Goal: Task Accomplishment & Management: Complete application form

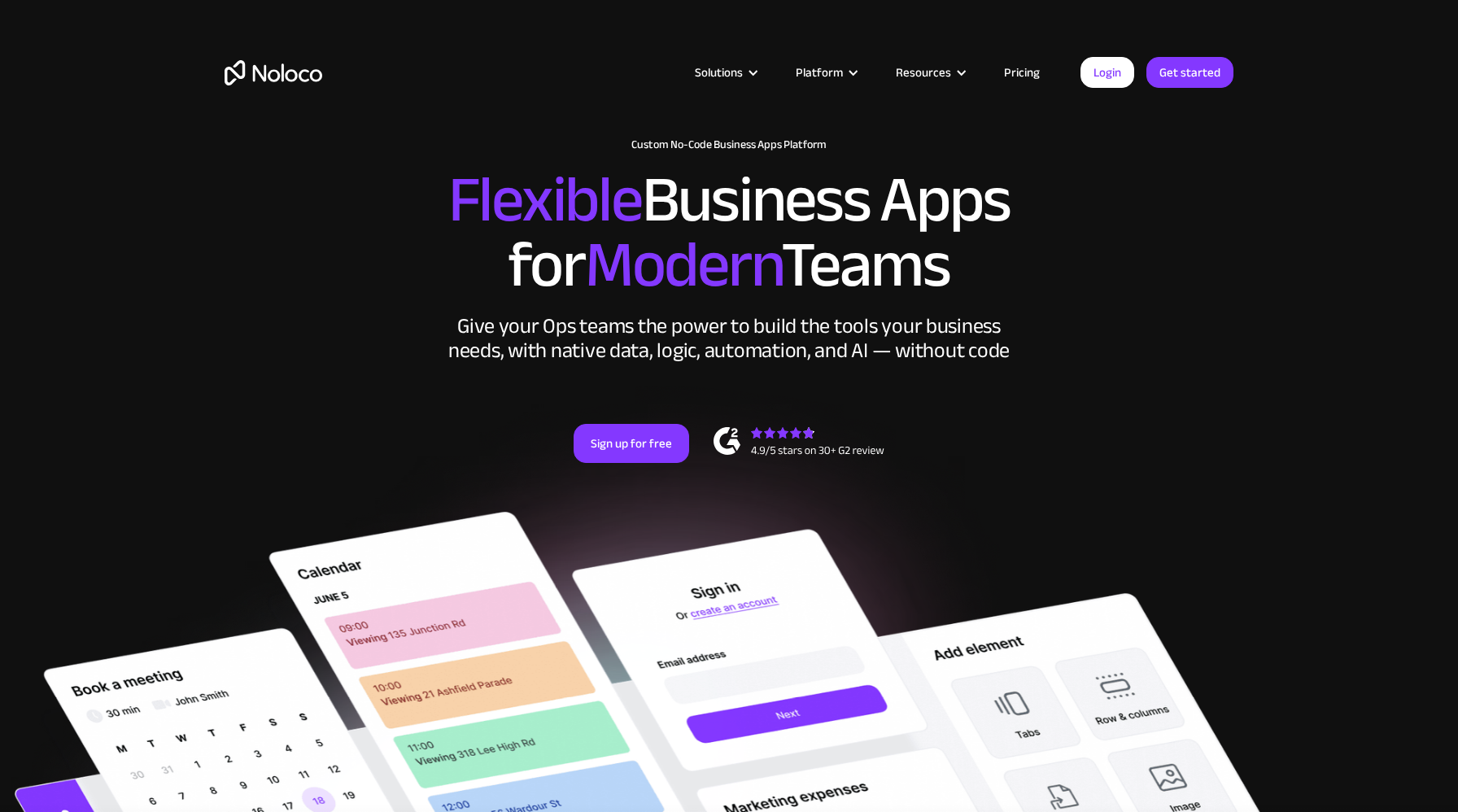
click at [1021, 74] on link "Pricing" at bounding box center [1022, 72] width 76 height 21
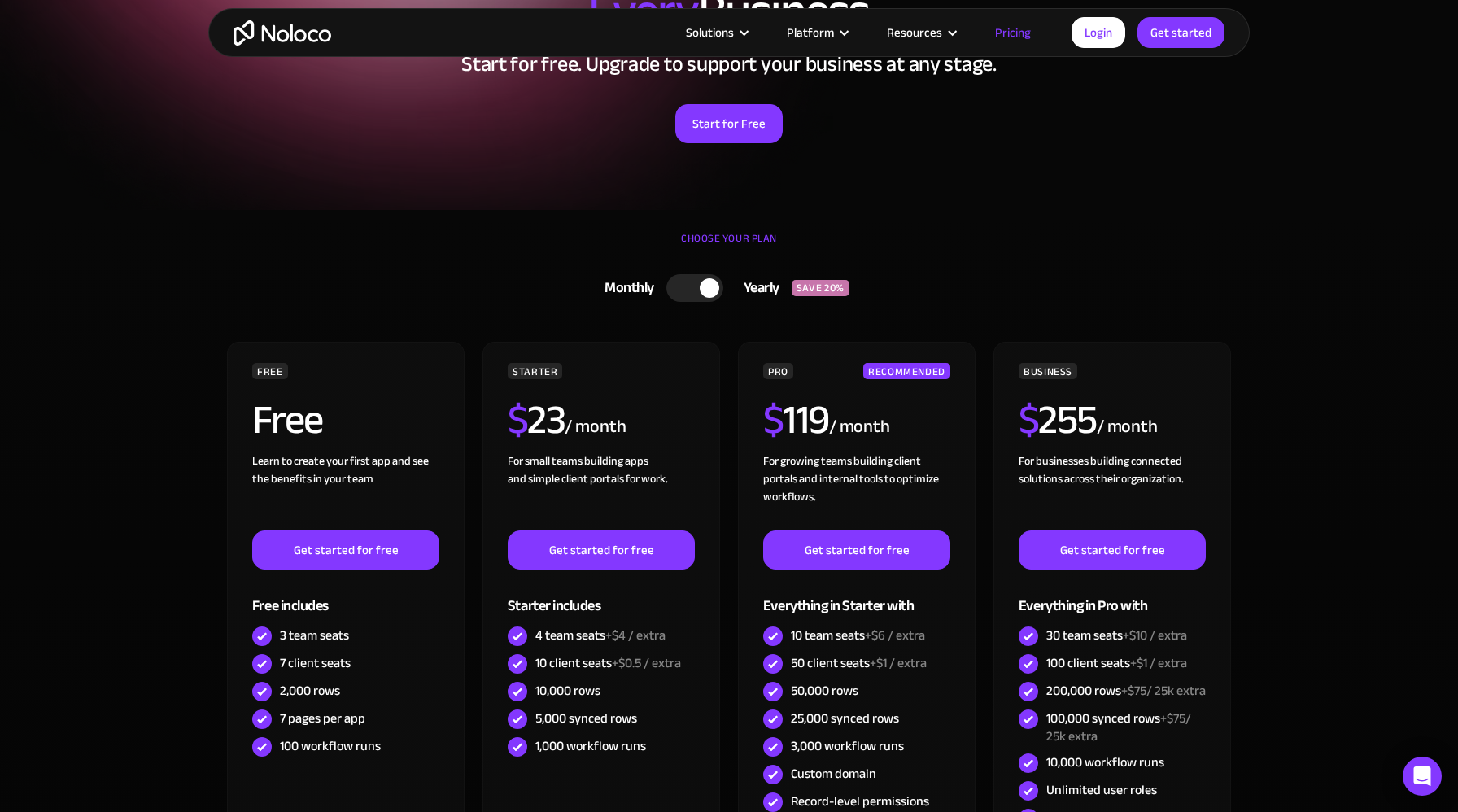
click at [710, 289] on div at bounding box center [710, 288] width 20 height 20
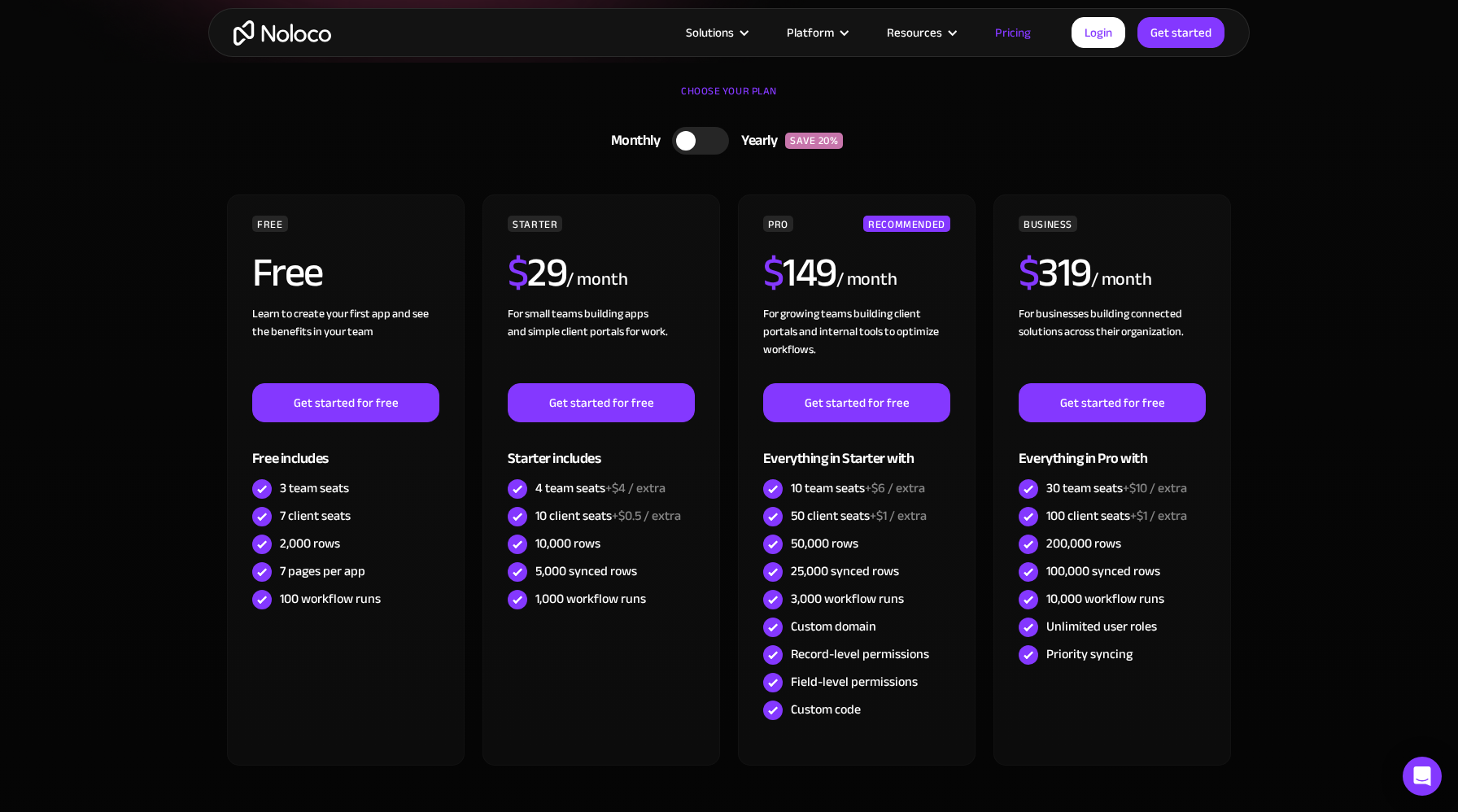
scroll to position [349, 0]
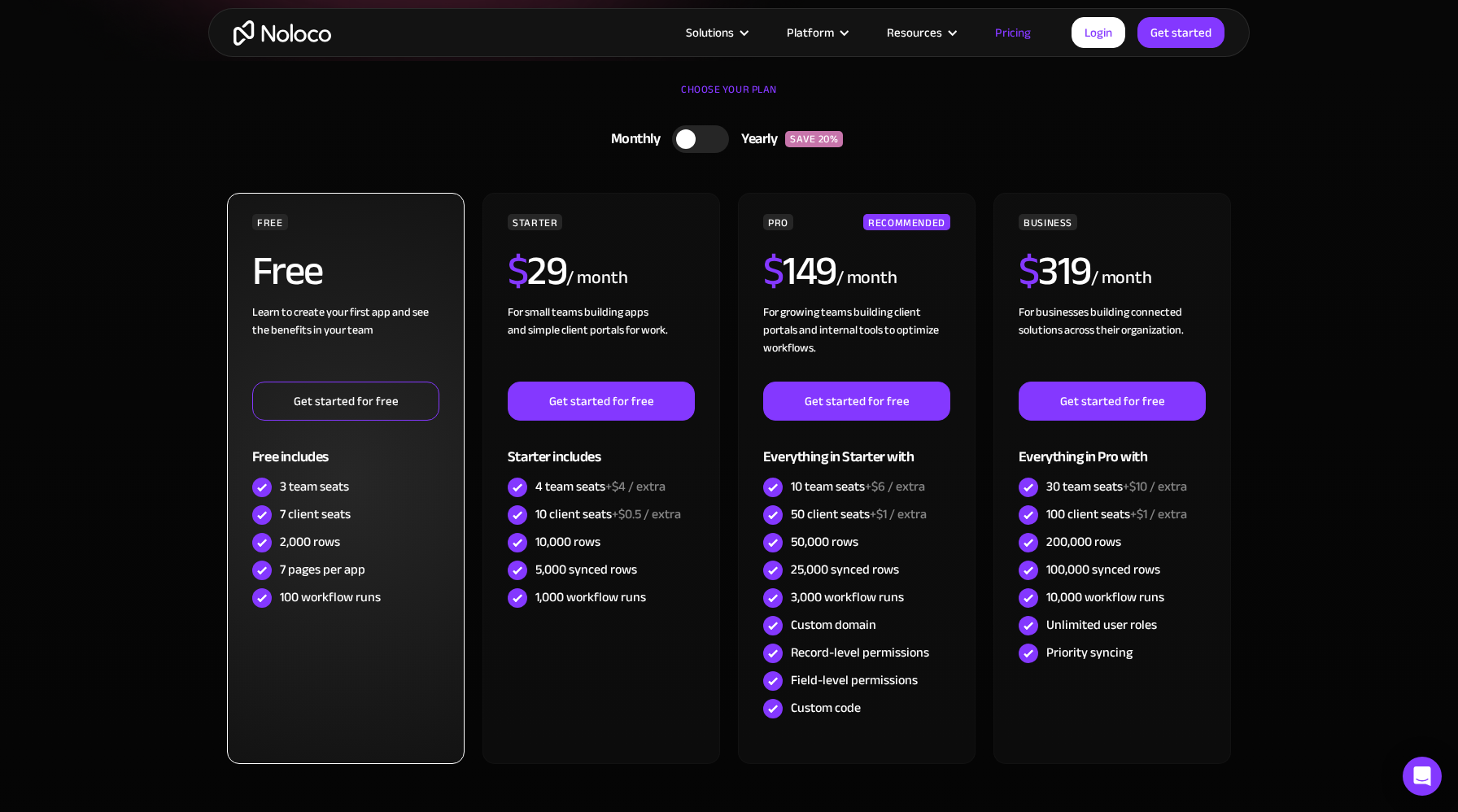
click at [330, 402] on link "Get started for free" at bounding box center [345, 400] width 187 height 39
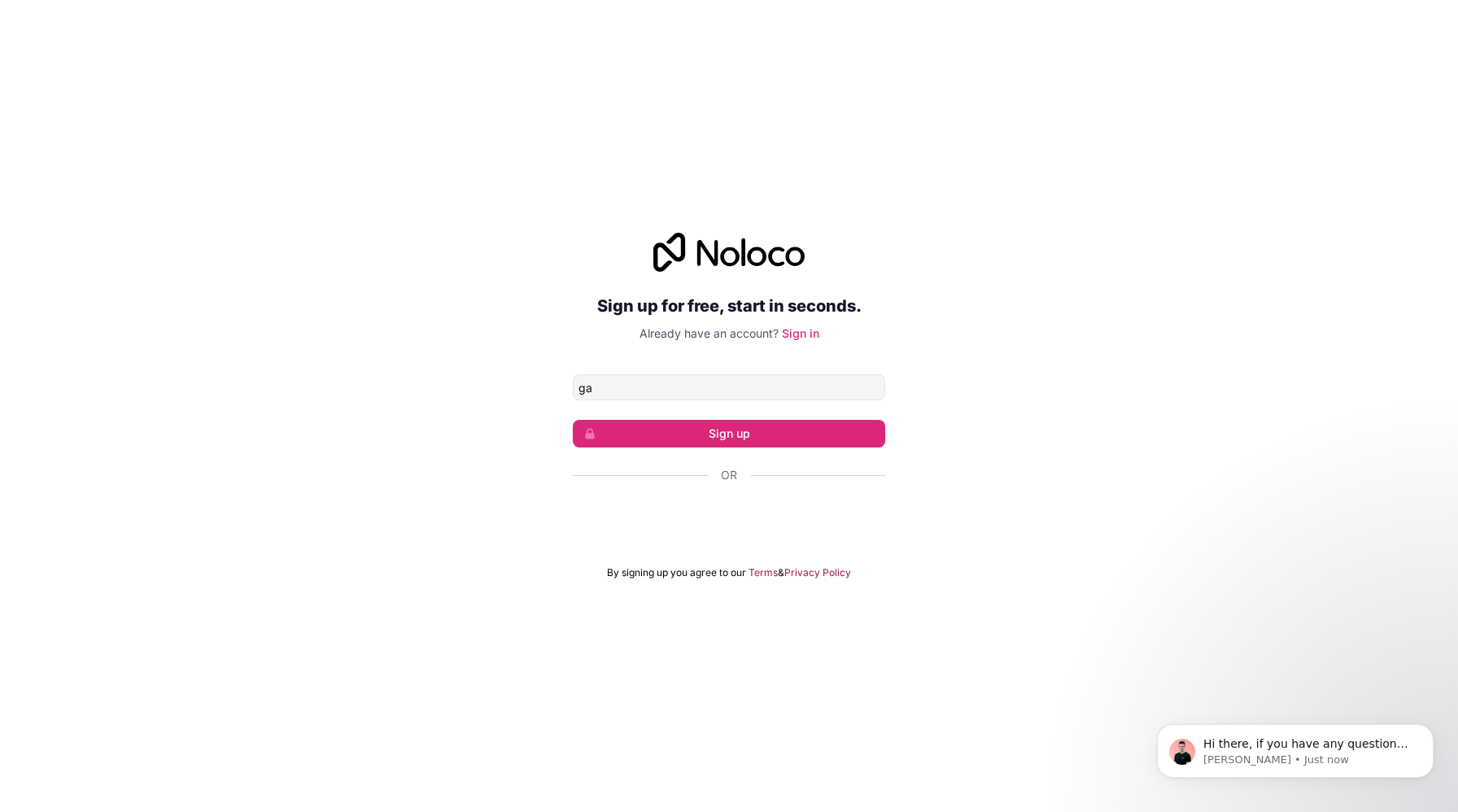
type input "g"
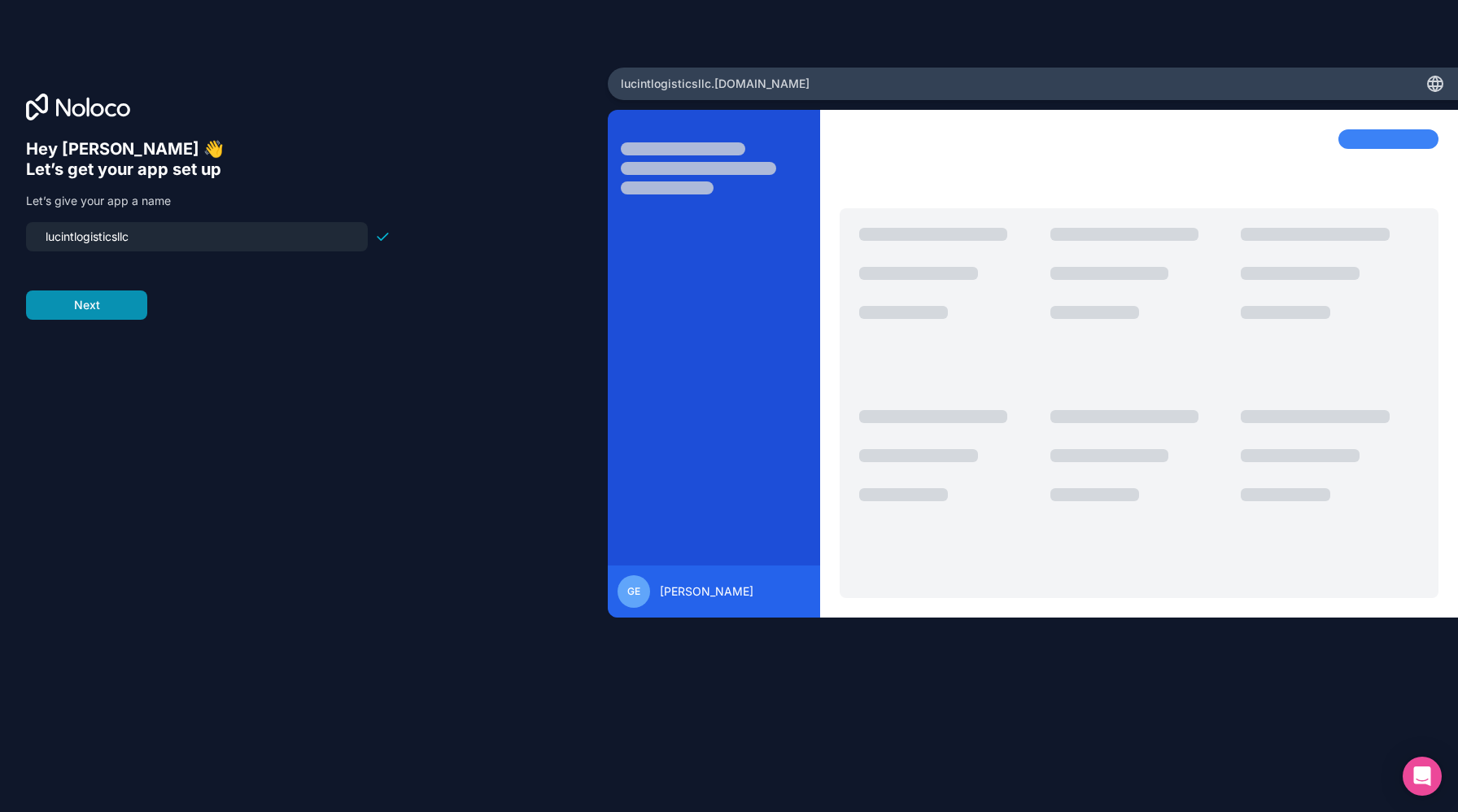
type input "lucintlogisticsllc"
click at [87, 307] on button "Next" at bounding box center [87, 304] width 122 height 29
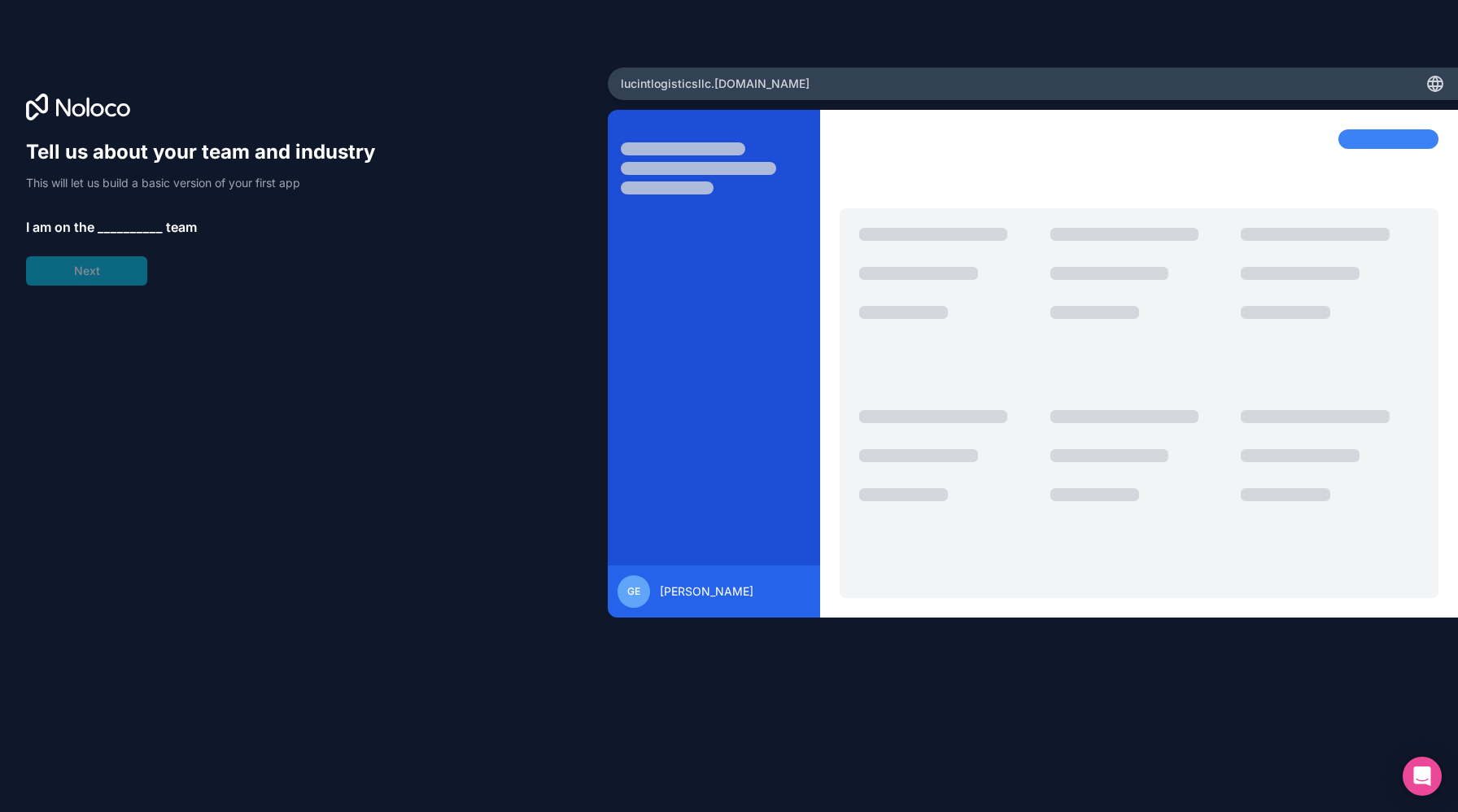
click at [116, 222] on span "__________" at bounding box center [130, 226] width 65 height 20
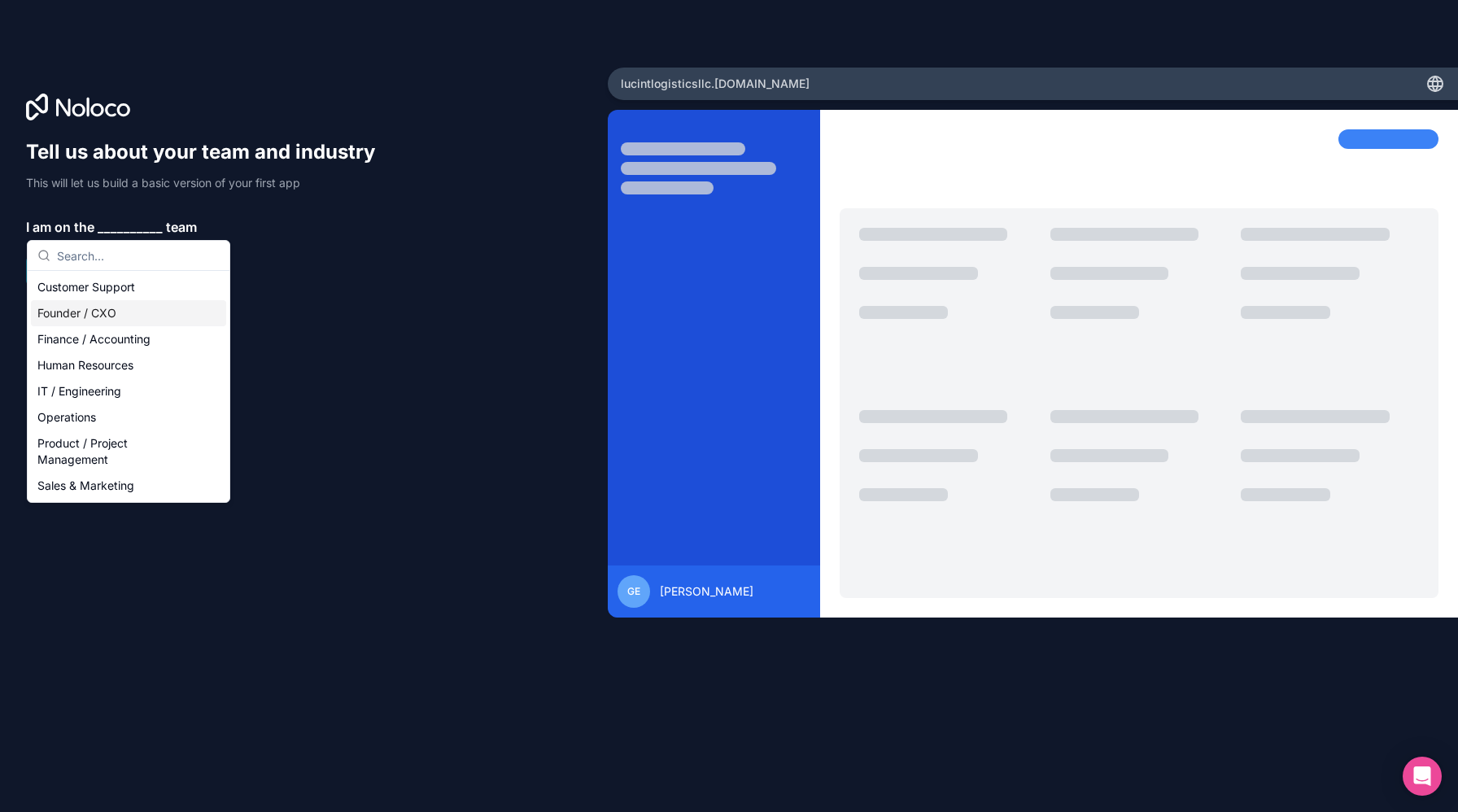
click at [126, 316] on div "Founder / CXO" at bounding box center [128, 313] width 195 height 26
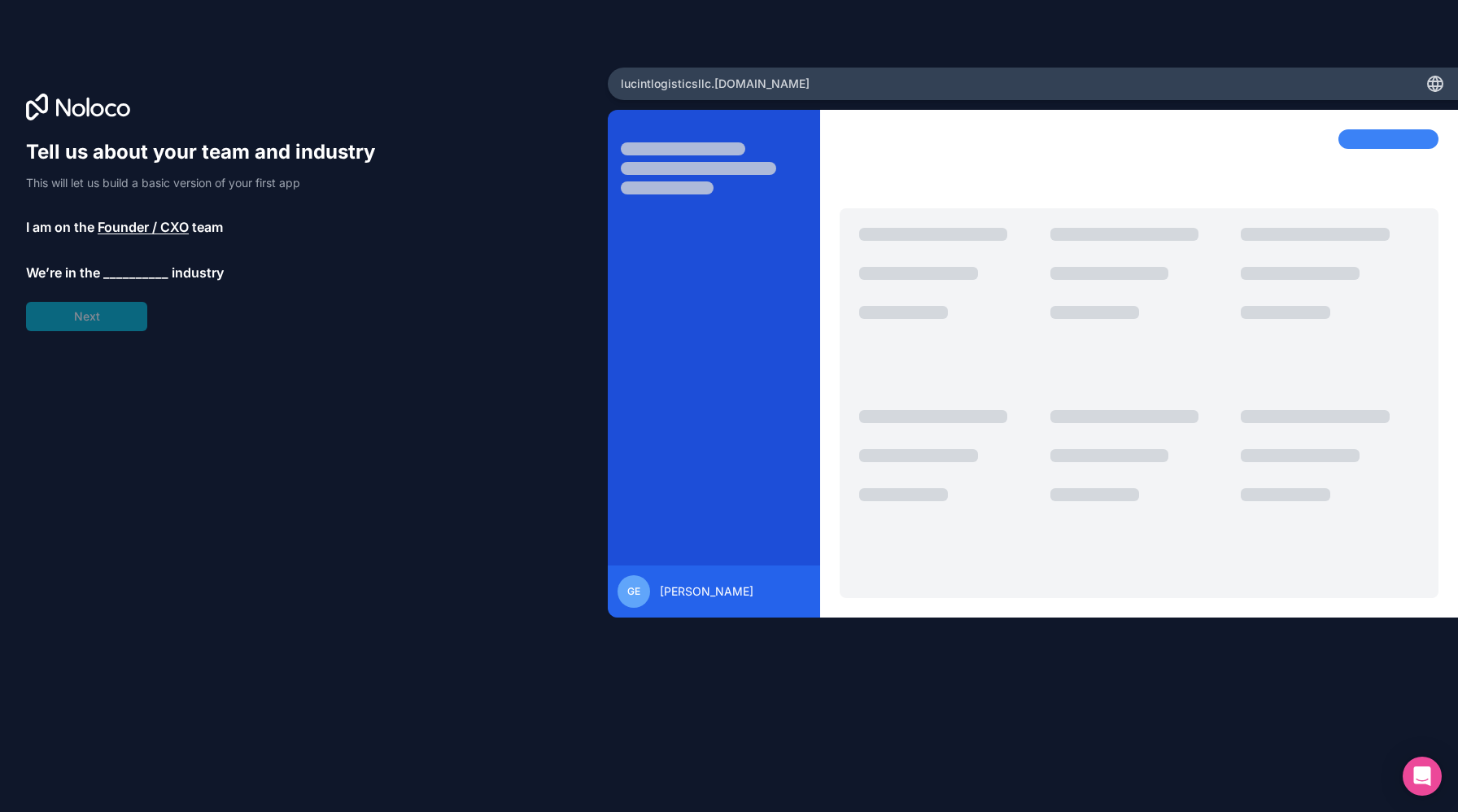
click at [122, 270] on span "__________" at bounding box center [136, 272] width 65 height 20
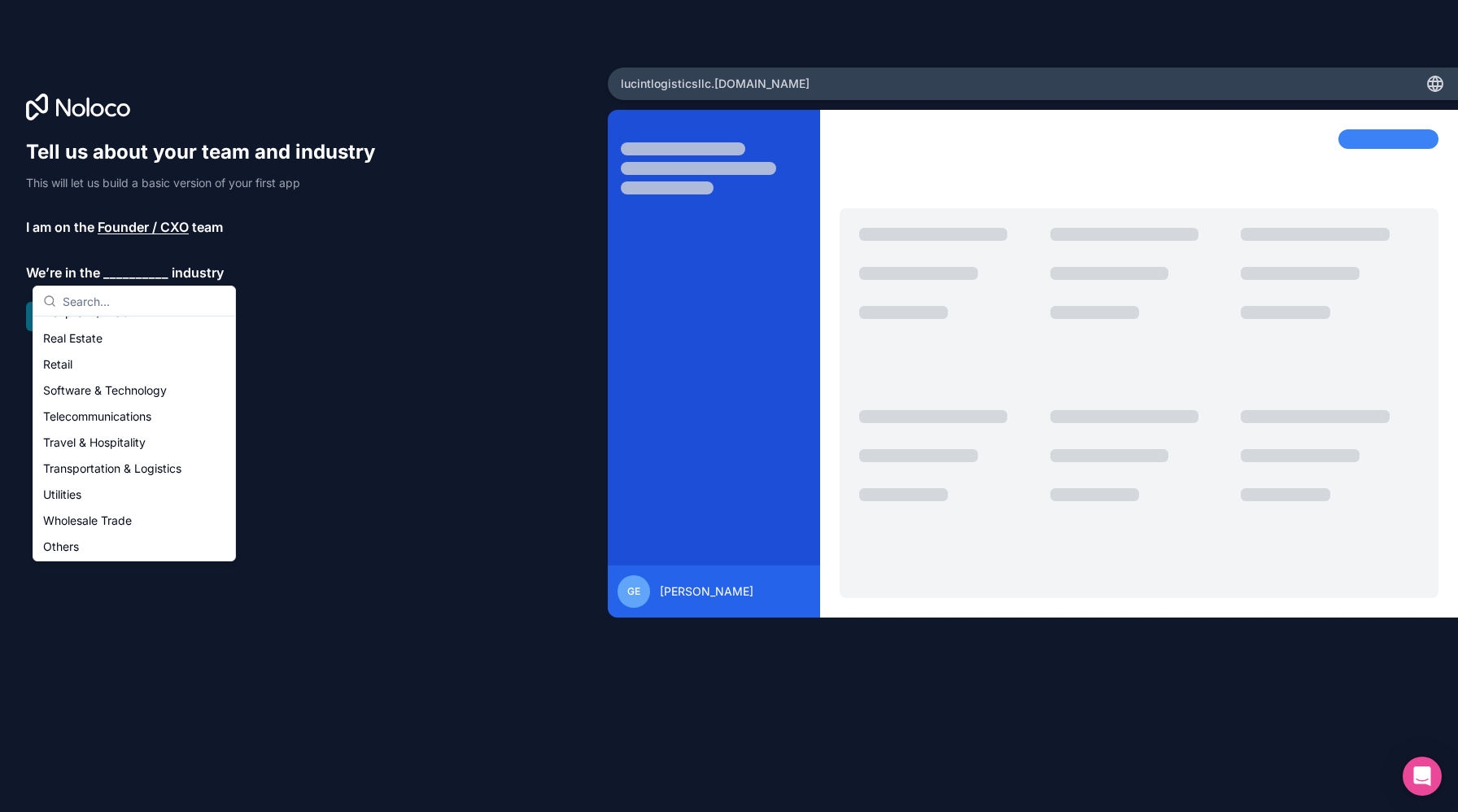
scroll to position [336, 0]
click at [102, 461] on div "Transportation & Logistics" at bounding box center [134, 466] width 195 height 26
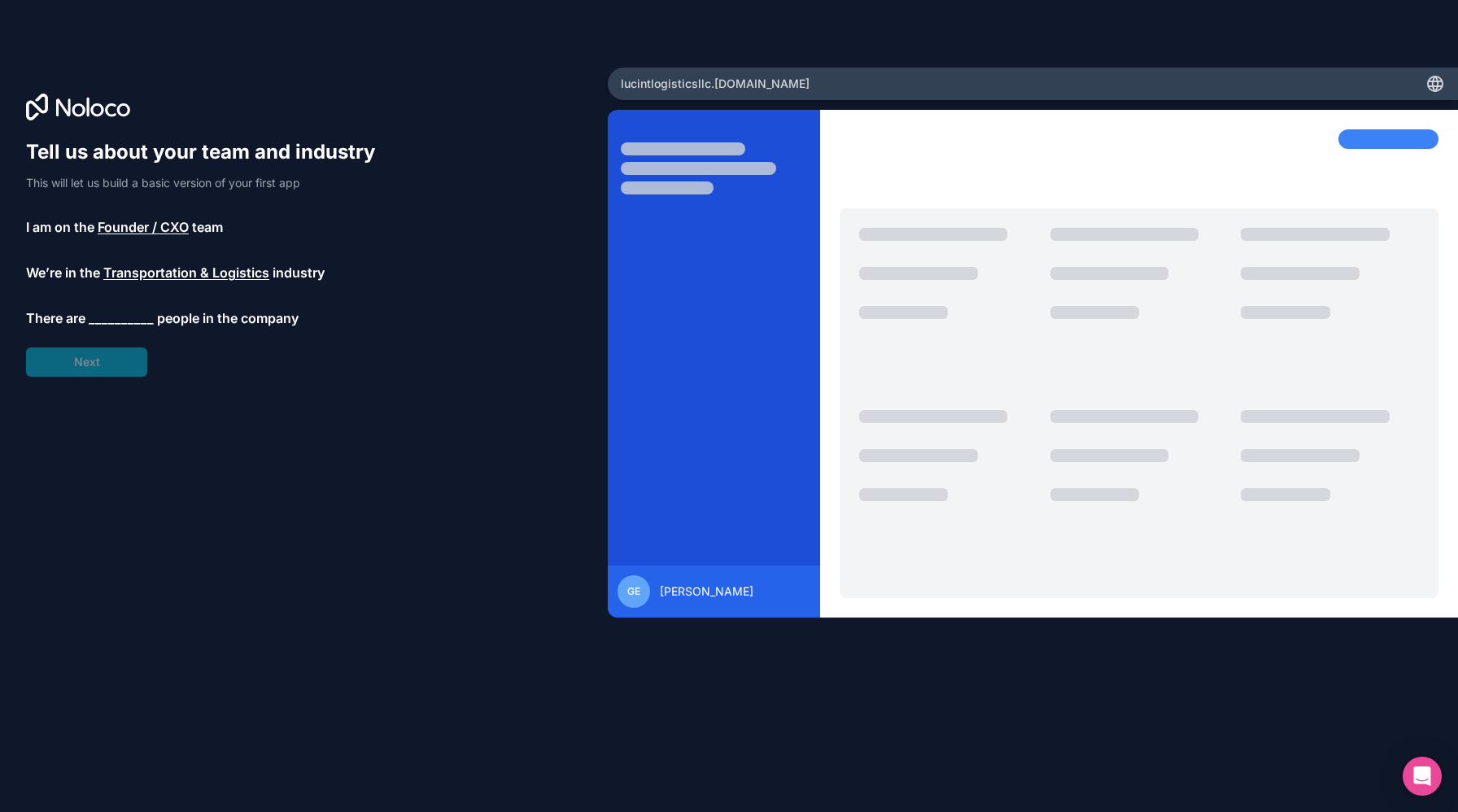
click at [105, 316] on span "__________" at bounding box center [121, 318] width 65 height 20
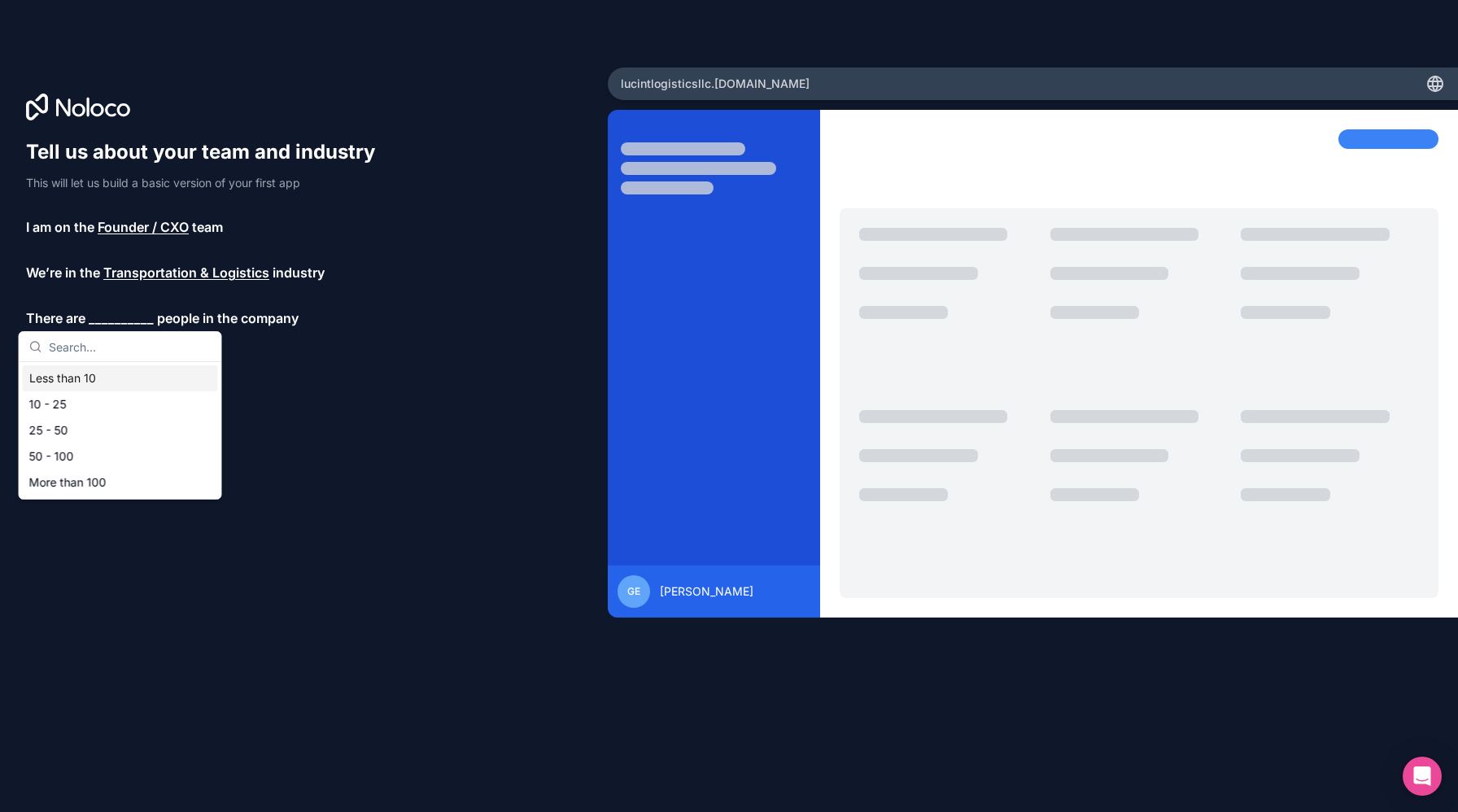
click at [94, 376] on div "Less than 10" at bounding box center [120, 377] width 195 height 26
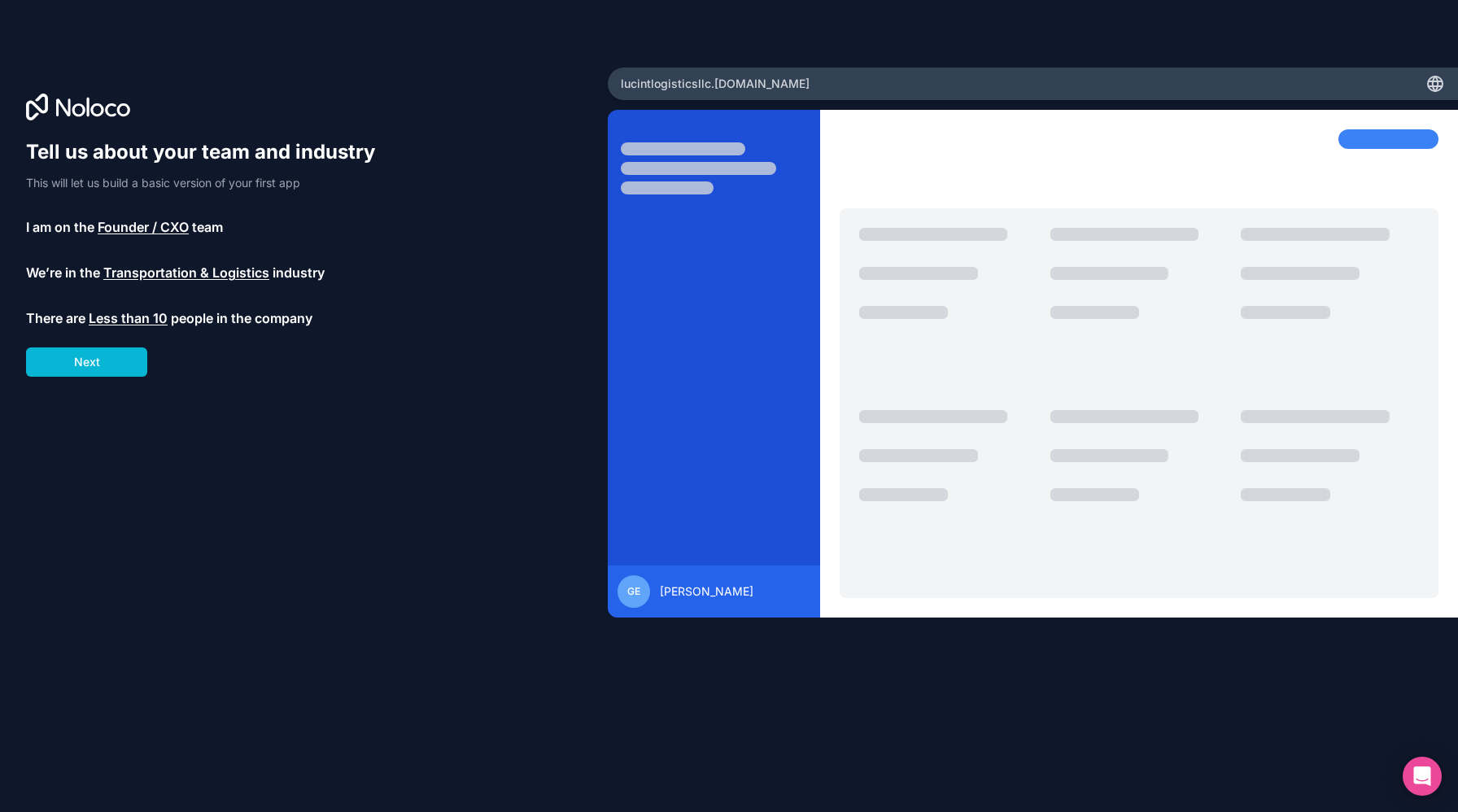
click at [108, 318] on span "Less than 10" at bounding box center [127, 318] width 79 height 20
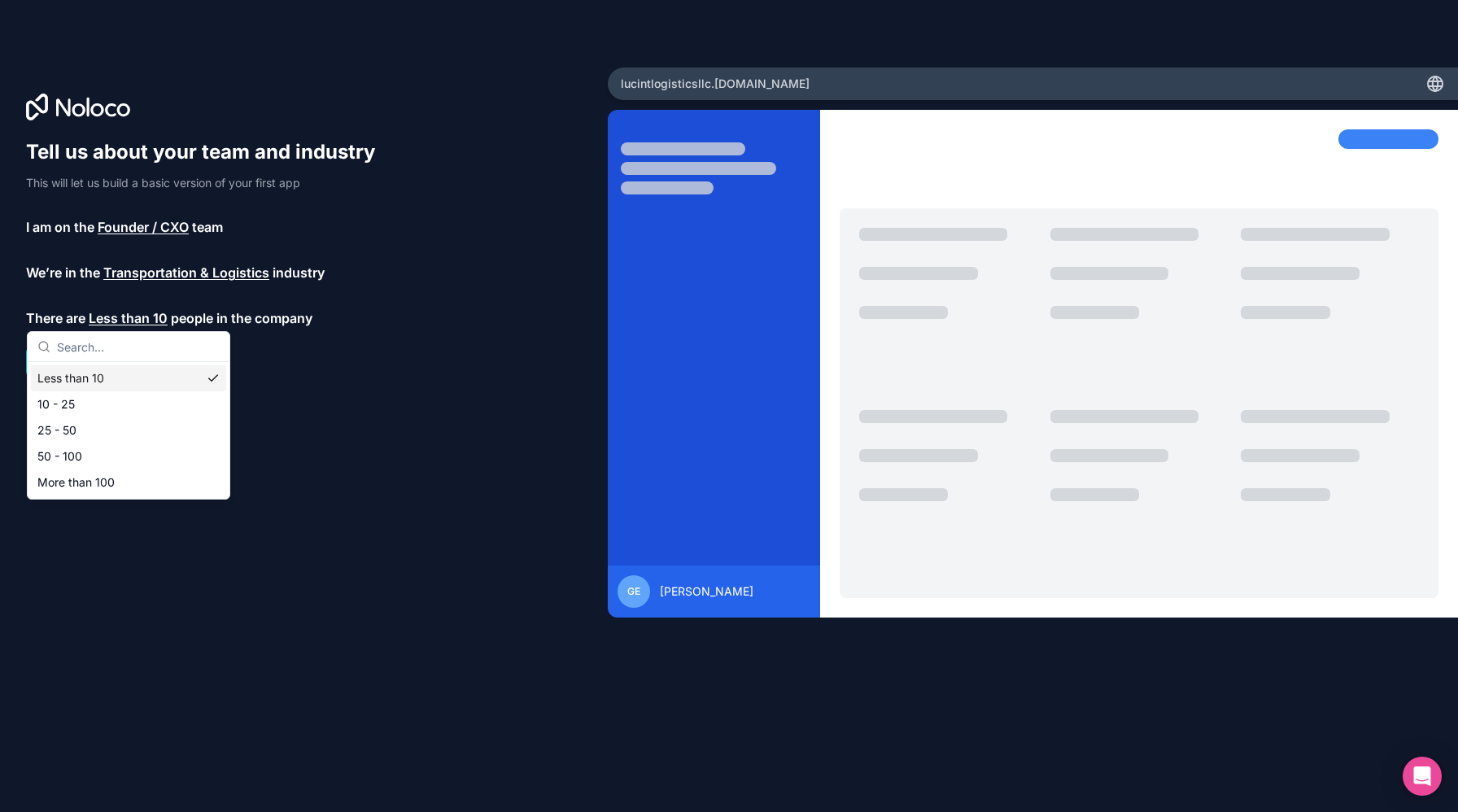
click at [97, 371] on div "Less than 10" at bounding box center [128, 377] width 195 height 26
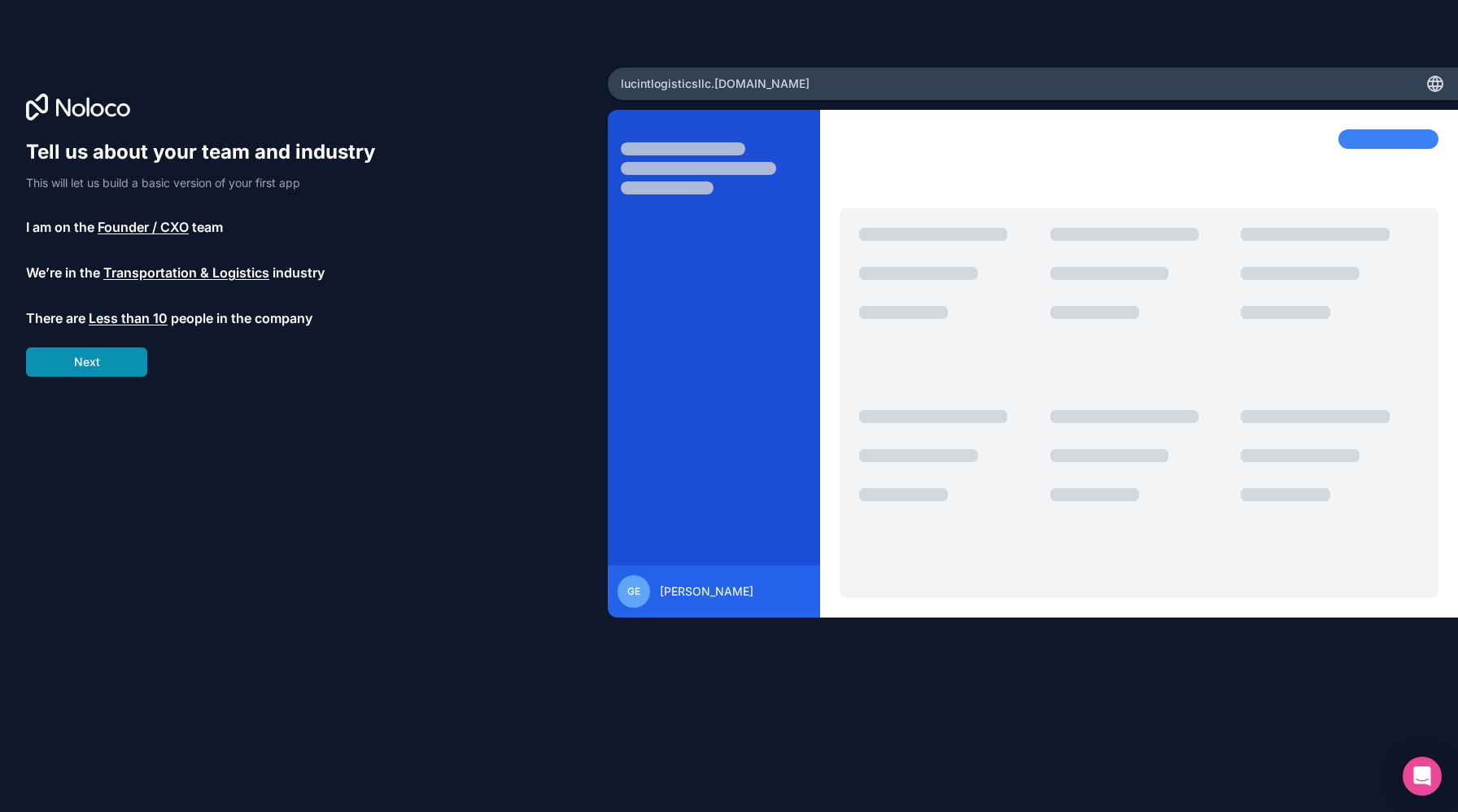
click at [83, 359] on button "Next" at bounding box center [87, 361] width 122 height 29
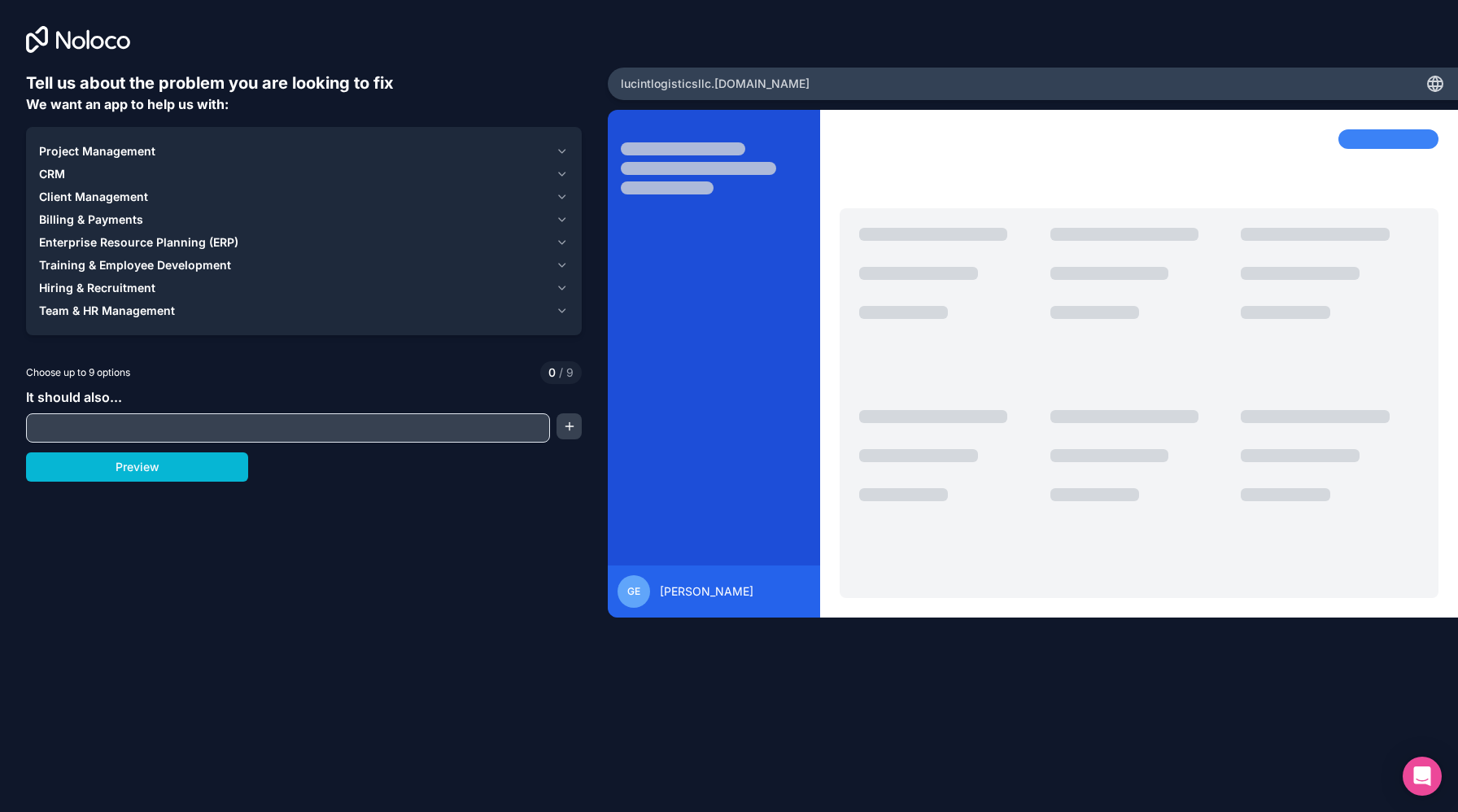
click at [224, 146] on div "Project Management" at bounding box center [294, 151] width 511 height 16
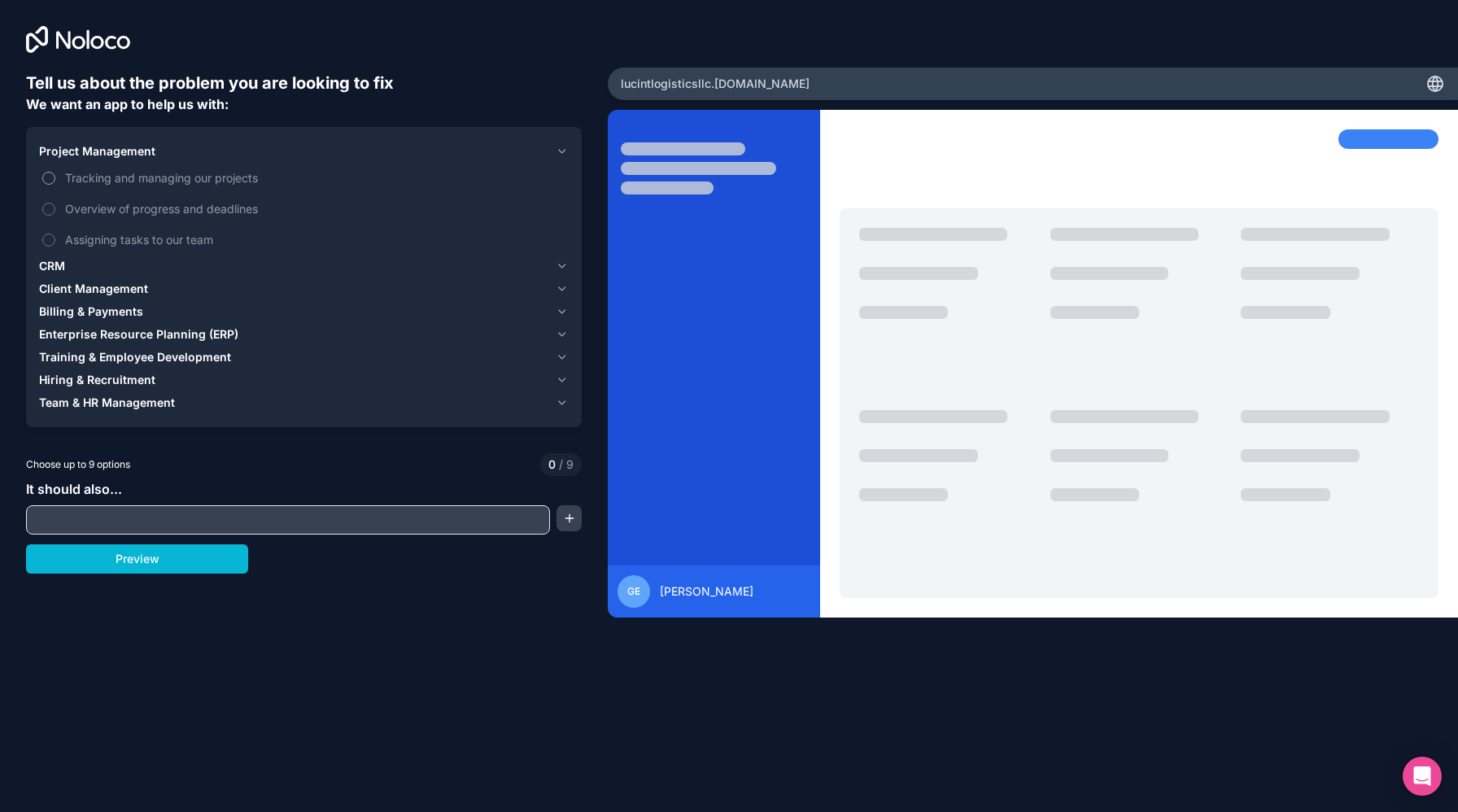
click at [52, 181] on button "Tracking and managing our projects" at bounding box center [49, 179] width 13 height 13
click at [48, 206] on button "Overview of progress and deadlines" at bounding box center [49, 209] width 13 height 13
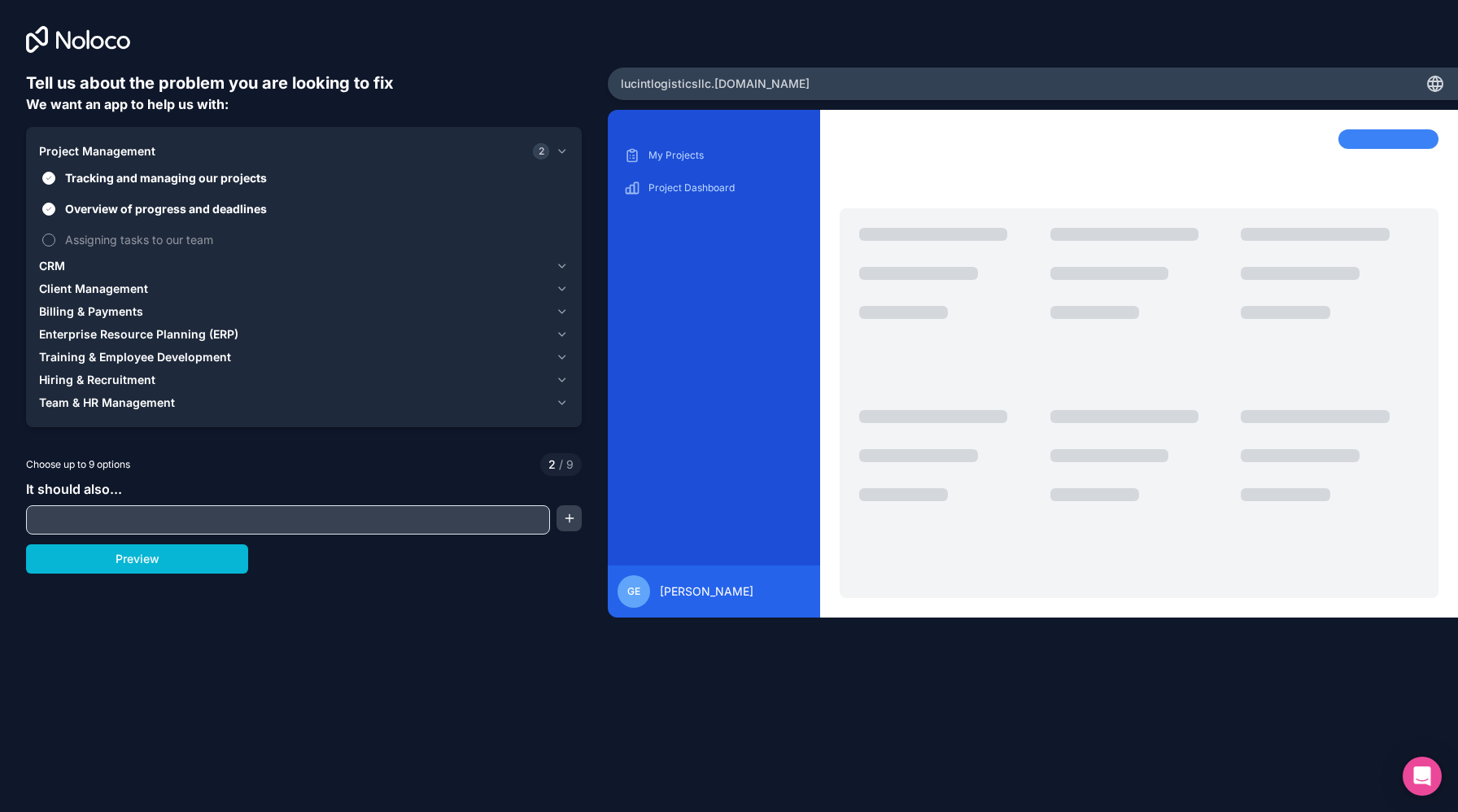
click at [48, 237] on button "Assigning tasks to our team" at bounding box center [49, 241] width 13 height 13
click at [58, 264] on span "CRM" at bounding box center [51, 265] width 26 height 16
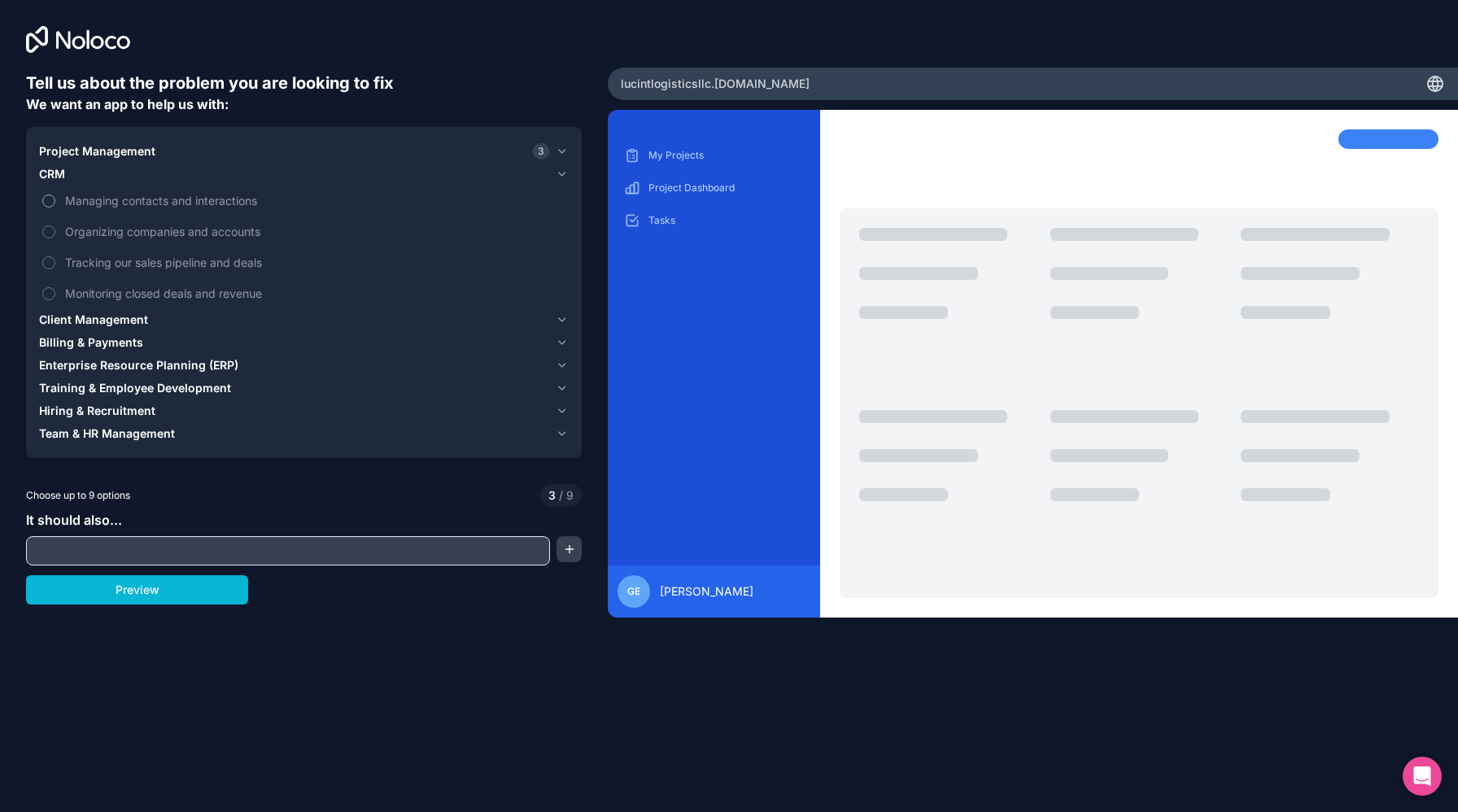
click at [55, 197] on label "Managing contacts and interactions" at bounding box center [303, 201] width 530 height 30
click at [55, 197] on button "Managing contacts and interactions" at bounding box center [49, 202] width 13 height 13
click at [48, 233] on button "Organizing companies and accounts" at bounding box center [49, 232] width 13 height 13
click at [48, 257] on button "Tracking our sales pipeline and deals" at bounding box center [49, 263] width 13 height 13
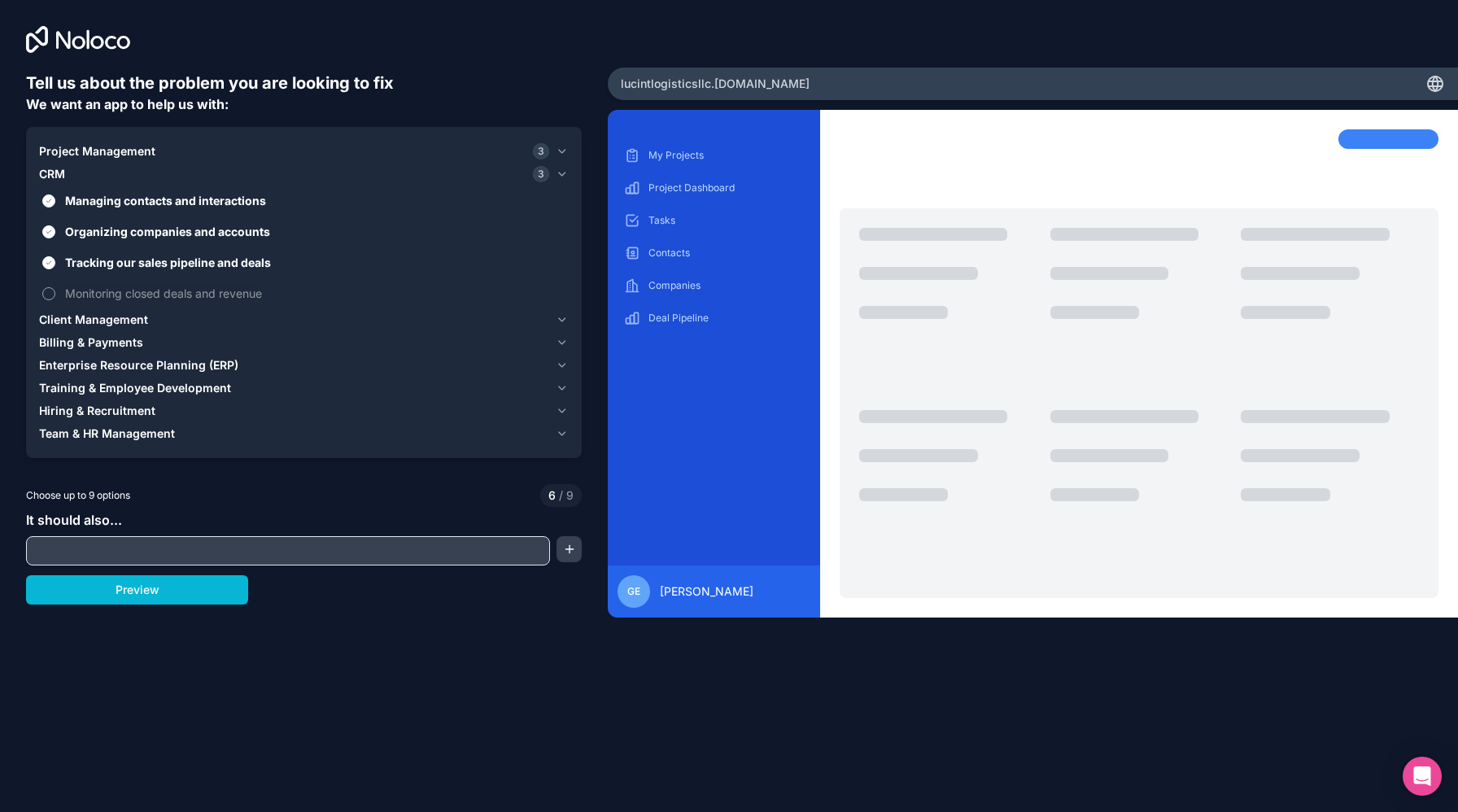
click at [48, 287] on button "Monitoring closed deals and revenue" at bounding box center [49, 294] width 13 height 13
click at [87, 369] on span "Enterprise Resource Planning (ERP)" at bounding box center [139, 365] width 200 height 16
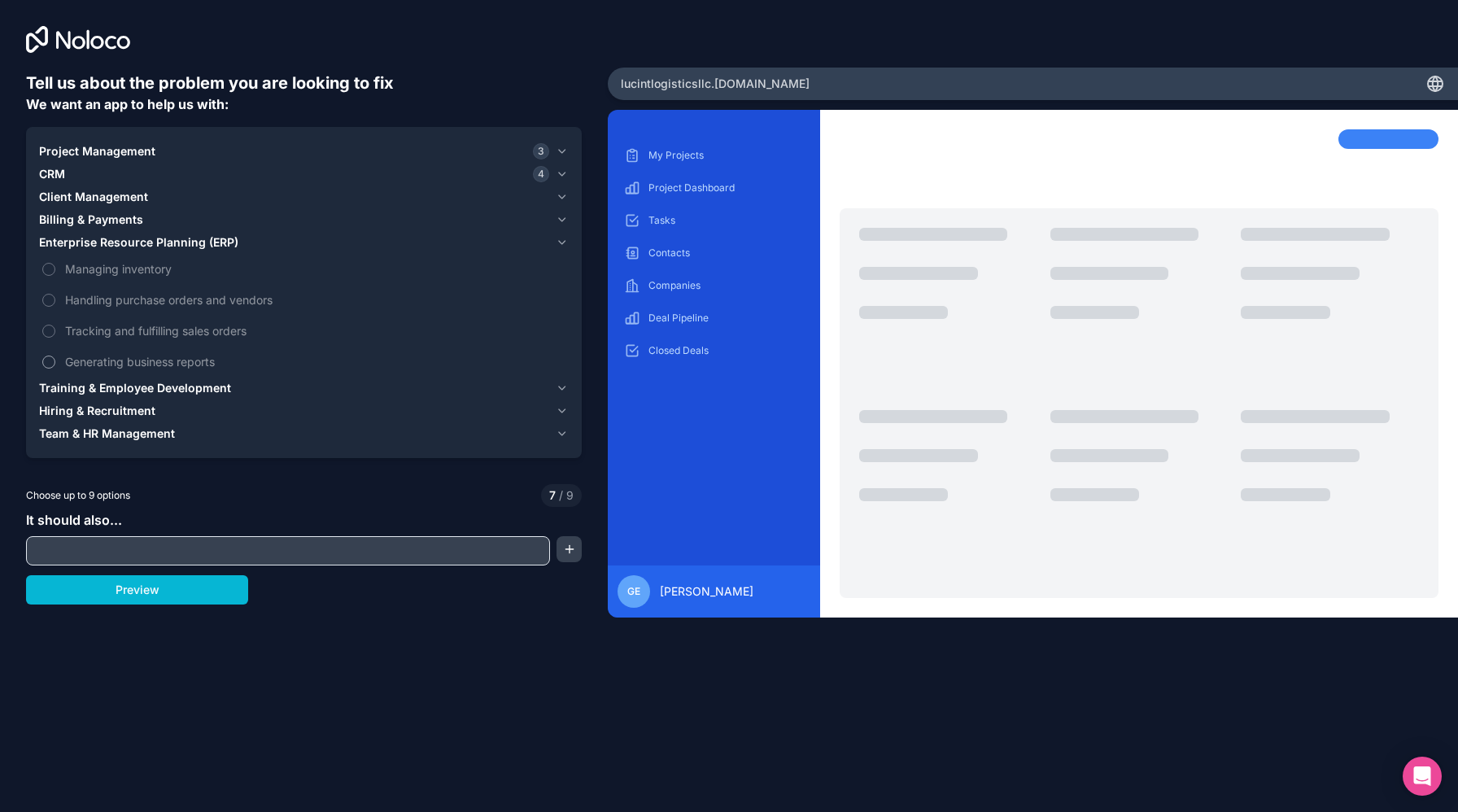
drag, startPoint x: 54, startPoint y: 268, endPoint x: 48, endPoint y: 347, distance: 79.2
click at [48, 347] on div "Managing inventory Handling purchase orders and vendors Tracking and fulfilling…" at bounding box center [303, 315] width 530 height 123
click at [49, 359] on button "Generating business reports" at bounding box center [49, 362] width 13 height 13
click at [49, 327] on button "Tracking and fulfilling sales orders" at bounding box center [49, 331] width 13 height 13
click at [111, 384] on span "Training & Employee Development" at bounding box center [135, 388] width 192 height 16
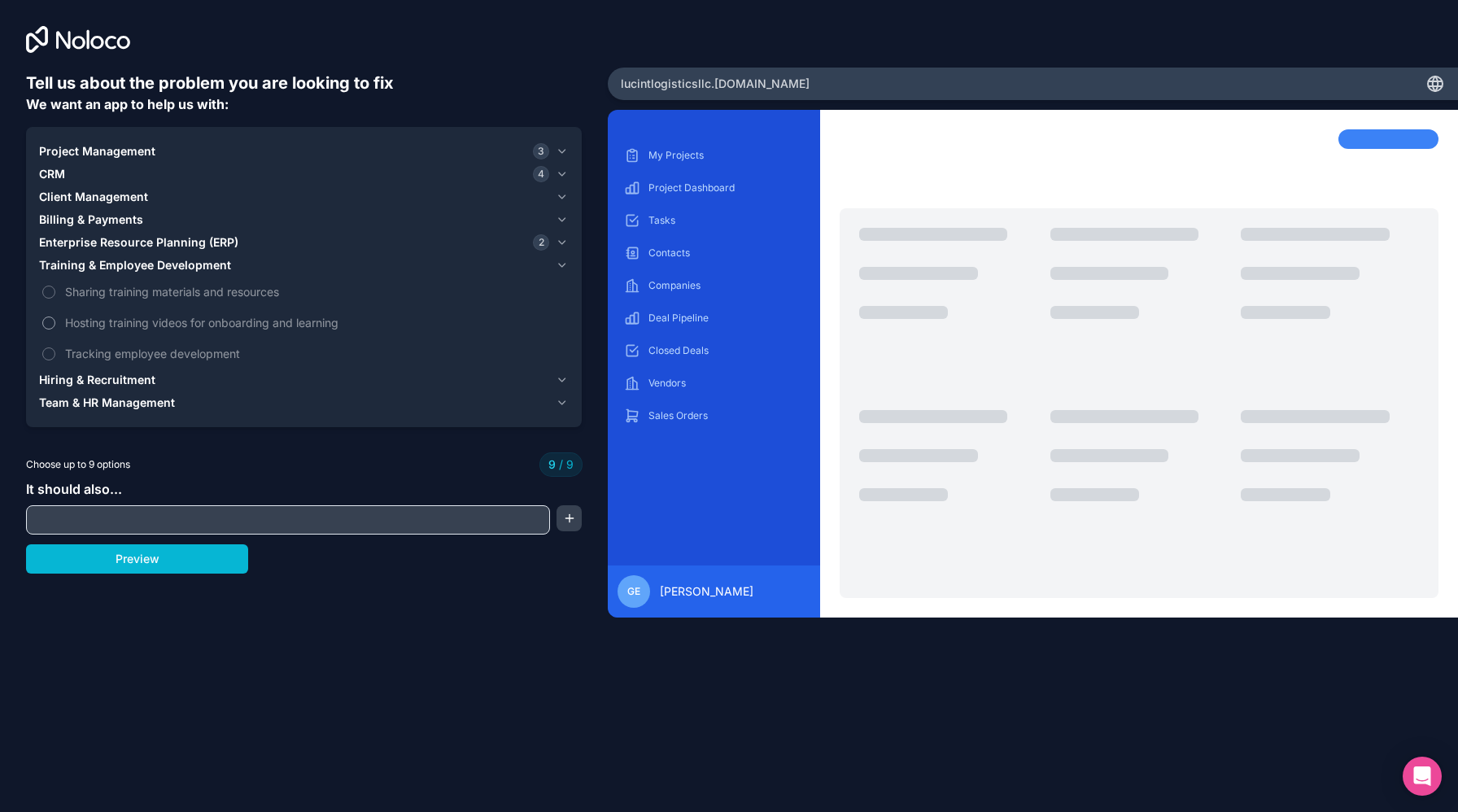
click at [48, 330] on label "Hosting training videos for onboarding and learning" at bounding box center [303, 322] width 530 height 30
click at [105, 515] on input "text" at bounding box center [288, 520] width 516 height 23
click at [106, 555] on button "Preview" at bounding box center [137, 558] width 223 height 29
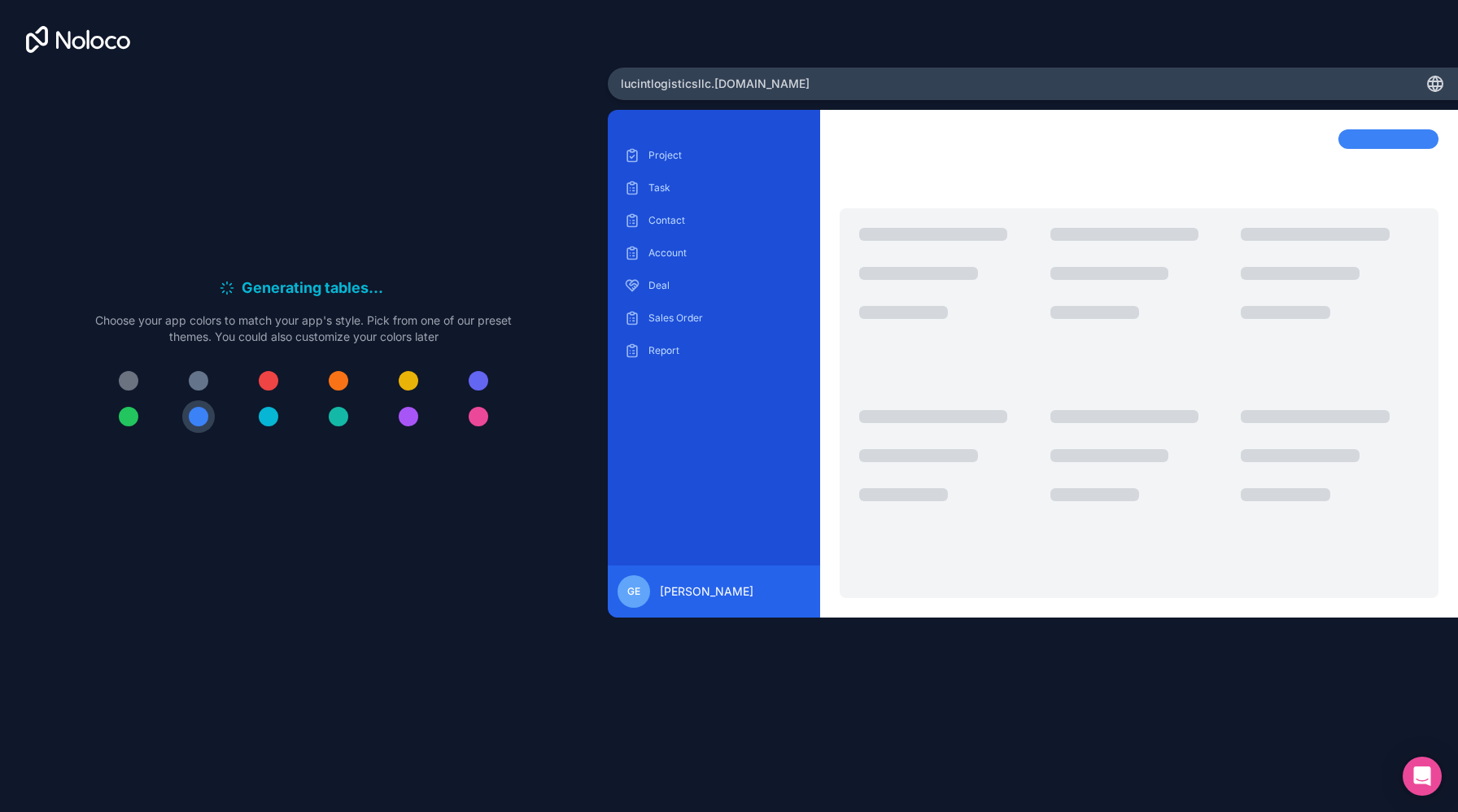
click at [128, 420] on div at bounding box center [128, 416] width 20 height 20
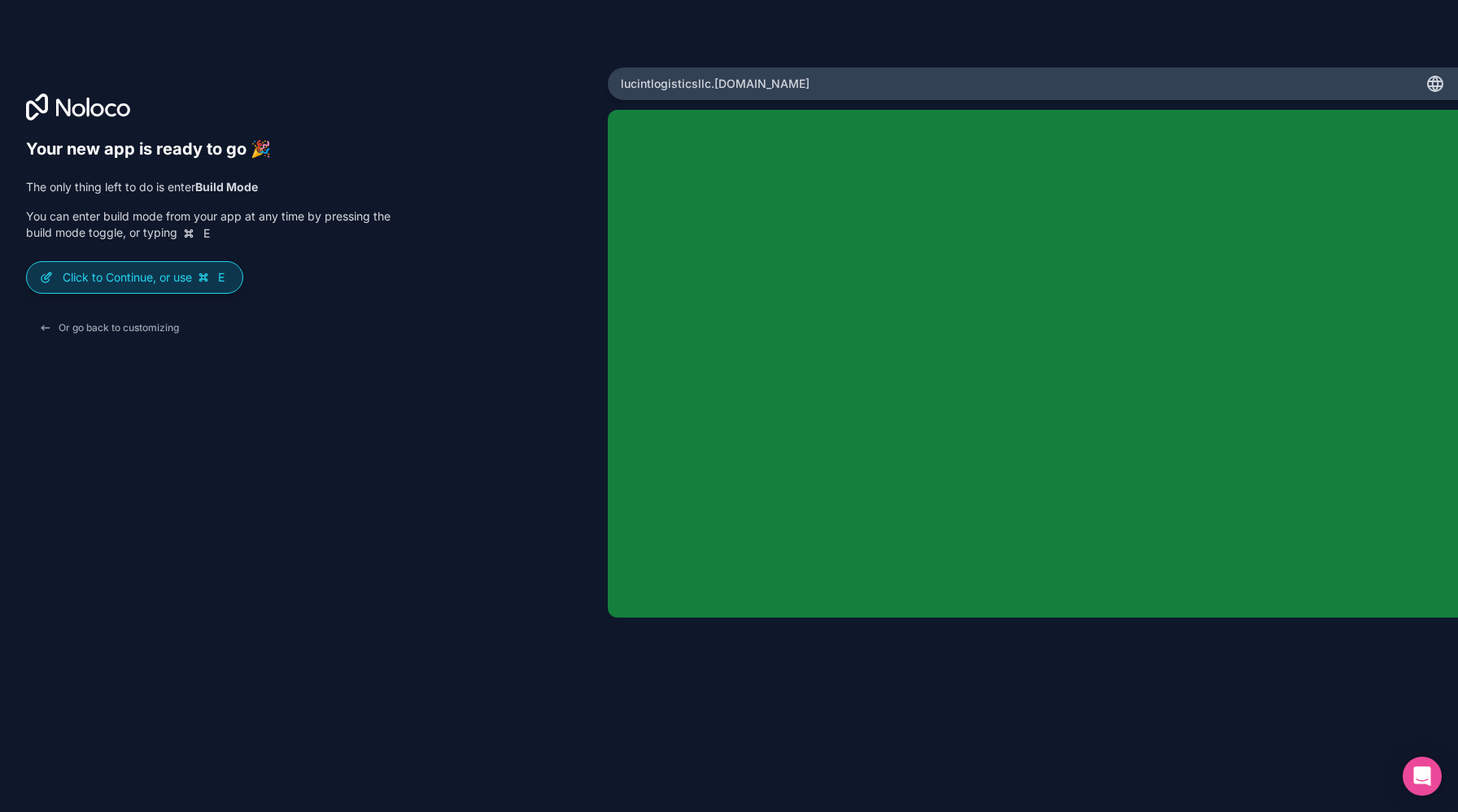
click at [178, 285] on p "Click to Continue, or use E" at bounding box center [146, 277] width 166 height 16
